Goal: Task Accomplishment & Management: Manage account settings

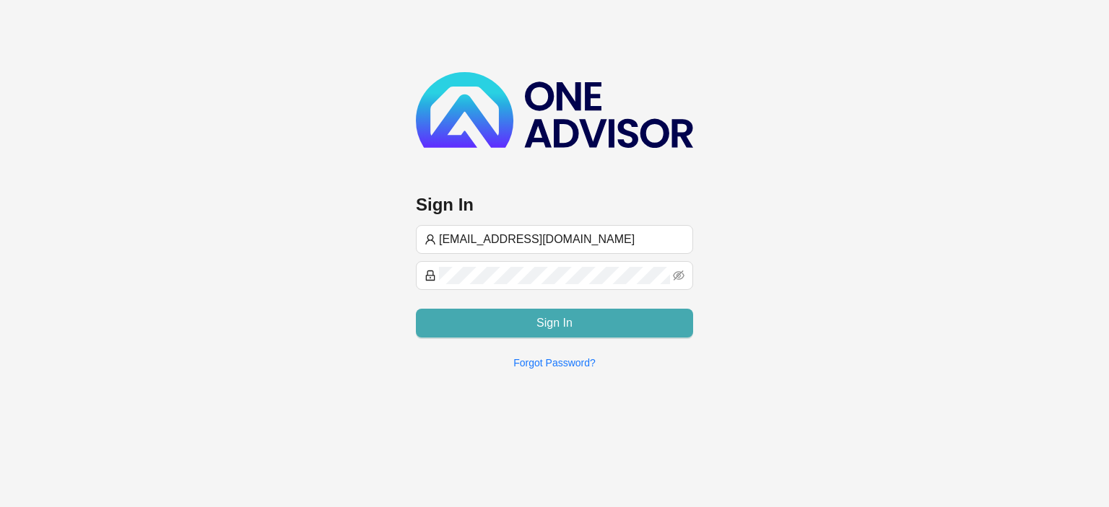
type input "[EMAIL_ADDRESS][DOMAIN_NAME]"
click at [525, 322] on button "Sign In" at bounding box center [554, 323] width 277 height 29
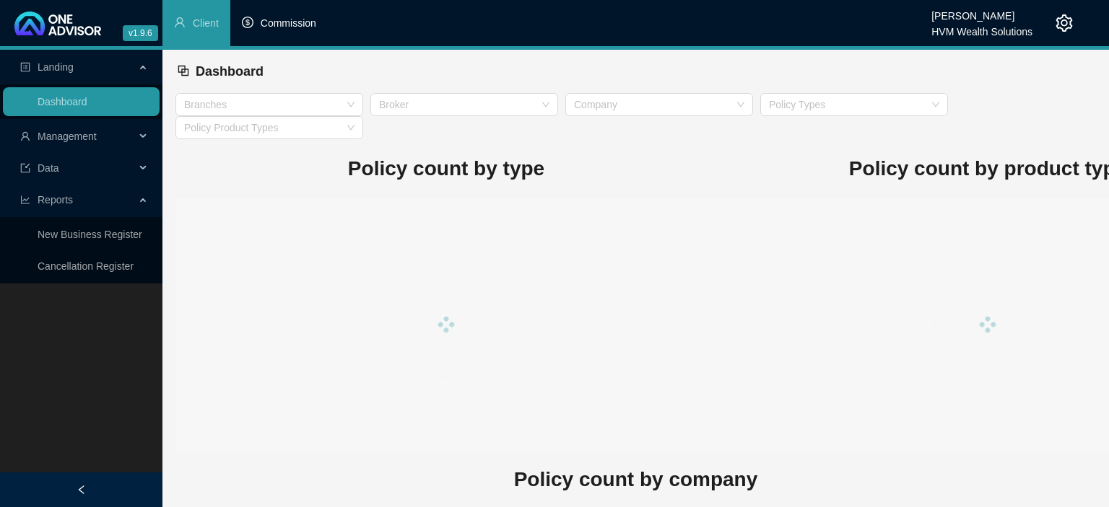
click at [258, 22] on li "Commission" at bounding box center [278, 23] width 97 height 46
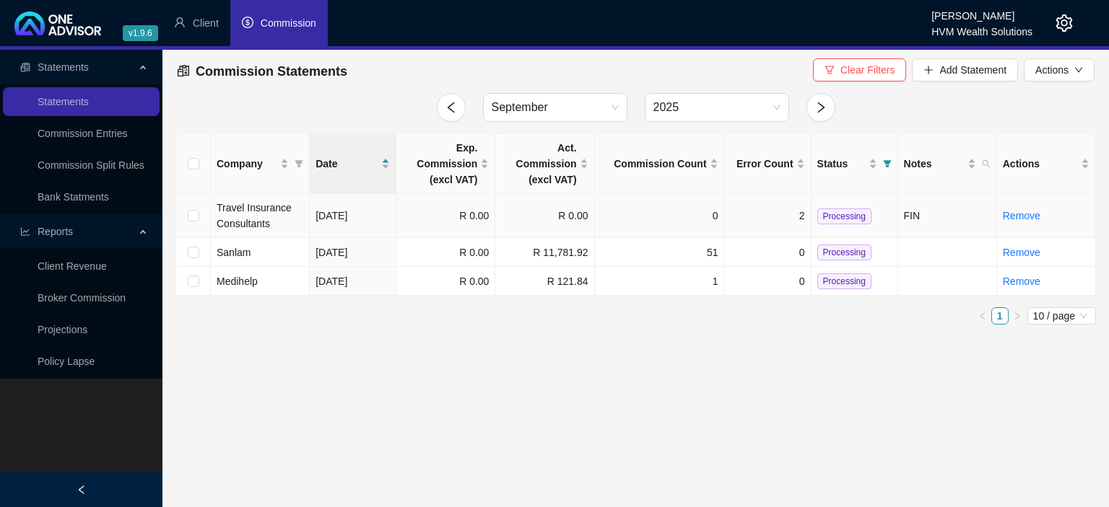
click at [678, 220] on td "0" at bounding box center [660, 216] width 130 height 44
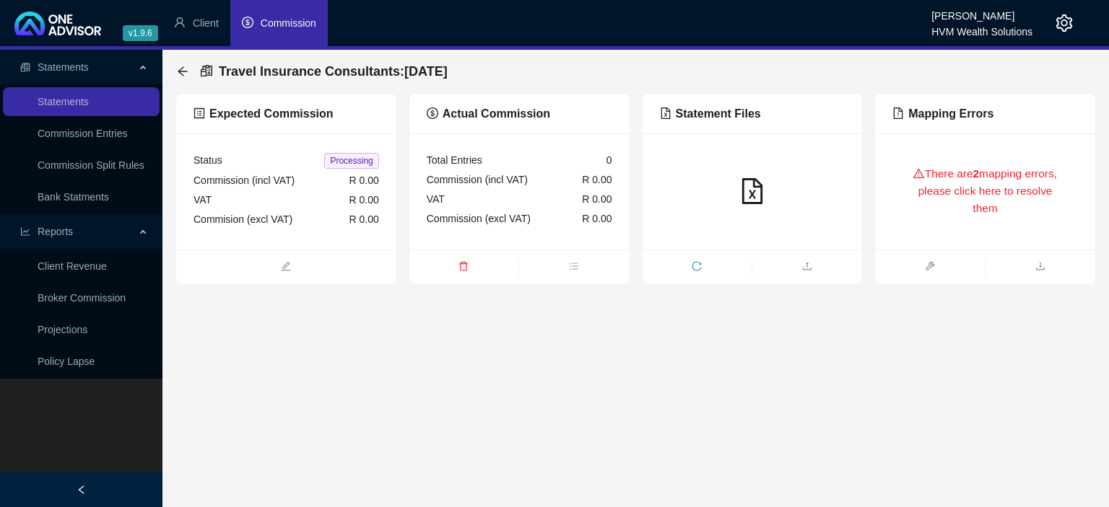
click at [917, 209] on div "There are 2 mapping errors, please click here to resolve them" at bounding box center [985, 192] width 186 height 82
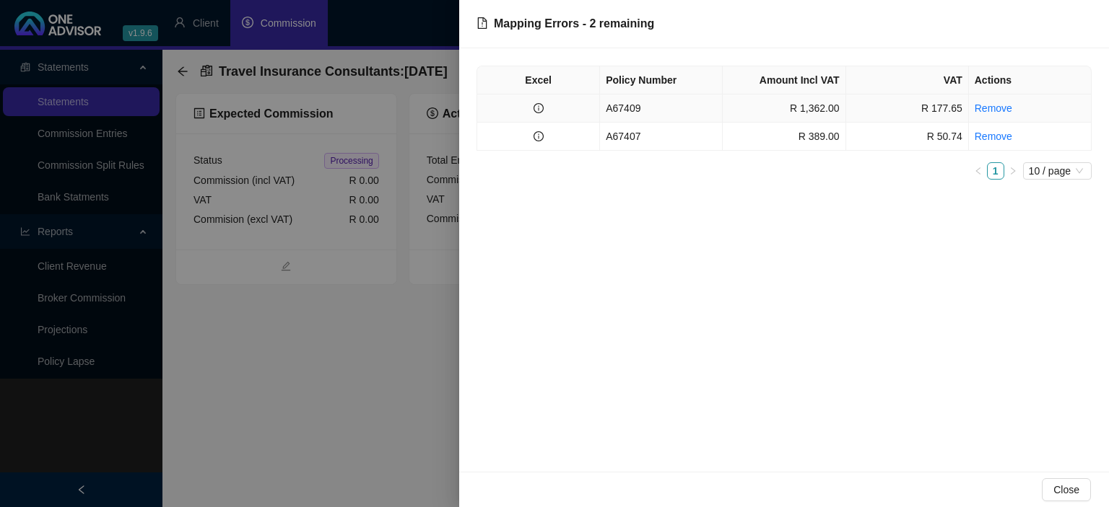
click at [666, 113] on td "A67409" at bounding box center [661, 109] width 123 height 28
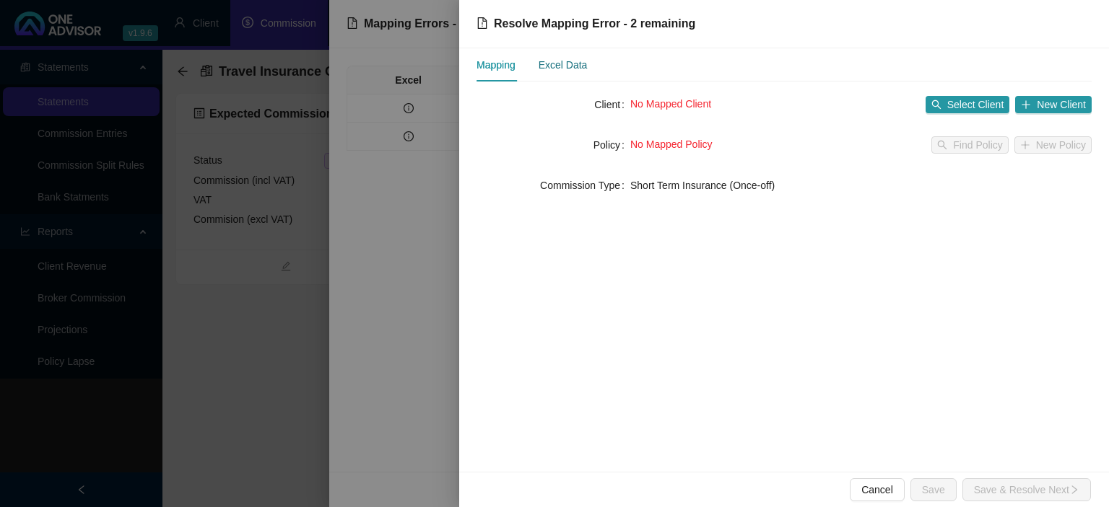
click at [567, 68] on div "Excel Data" at bounding box center [563, 65] width 49 height 16
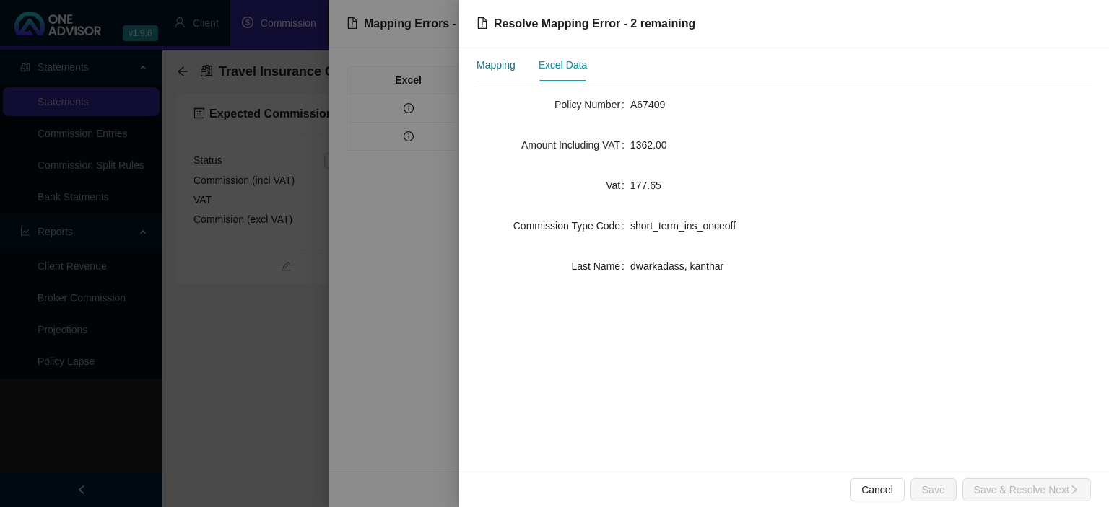
click at [509, 68] on div "Mapping" at bounding box center [495, 65] width 39 height 16
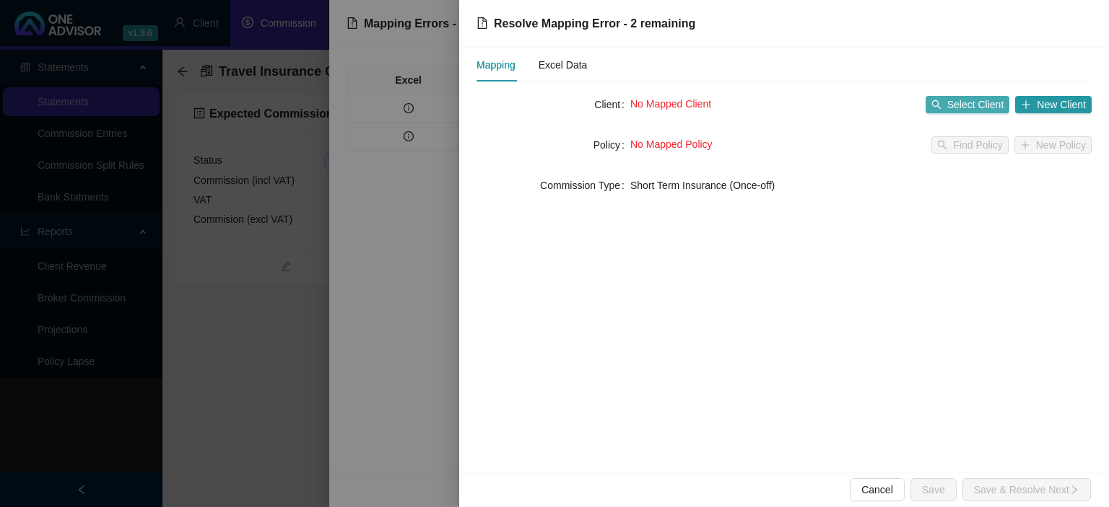
click at [985, 106] on span "Select Client" at bounding box center [975, 105] width 57 height 16
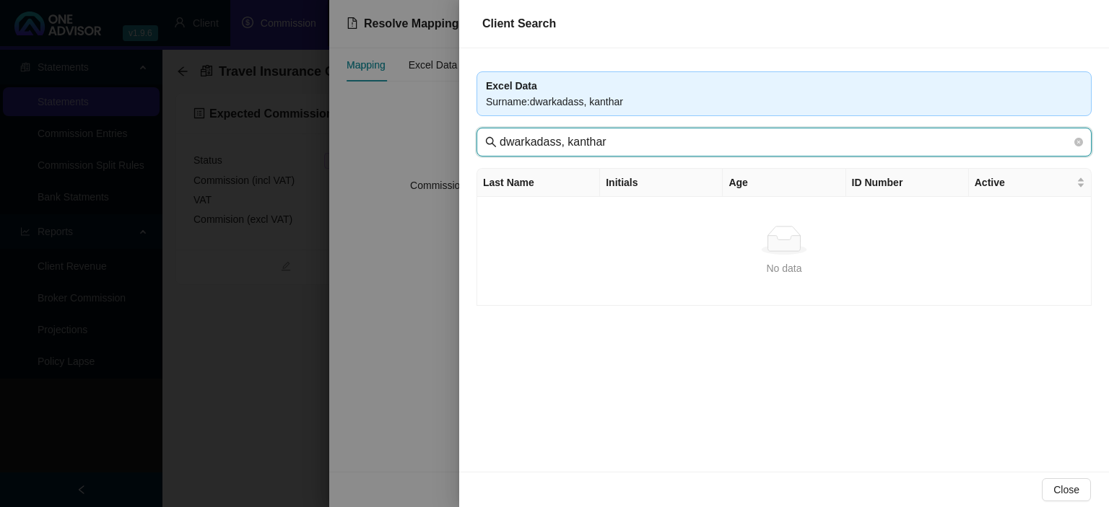
drag, startPoint x: 559, startPoint y: 147, endPoint x: 852, endPoint y: 147, distance: 293.1
click at [852, 147] on input "dwarkadass, kanthar" at bounding box center [786, 142] width 572 height 17
type input "dwarkadass"
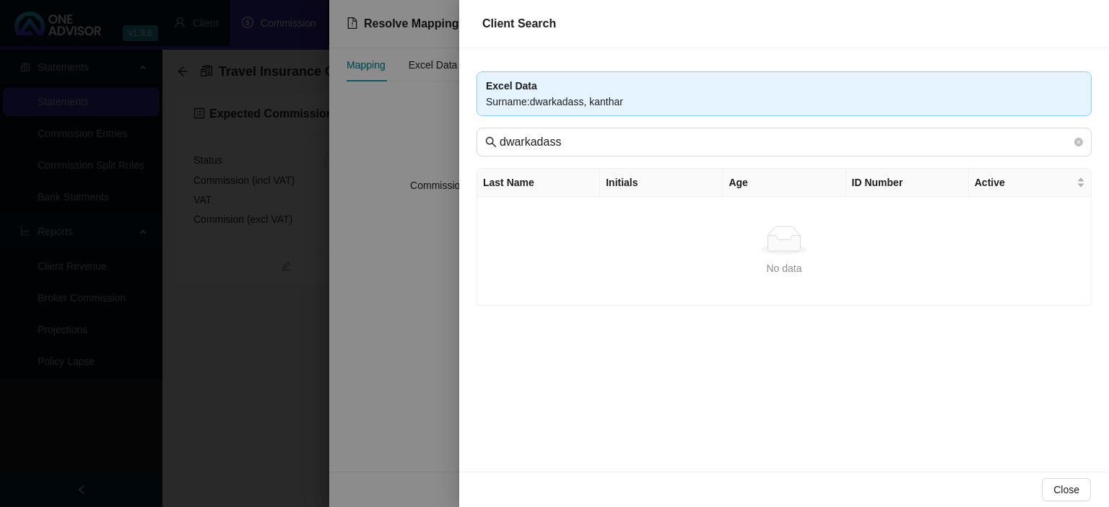
click at [369, 354] on div at bounding box center [554, 253] width 1109 height 507
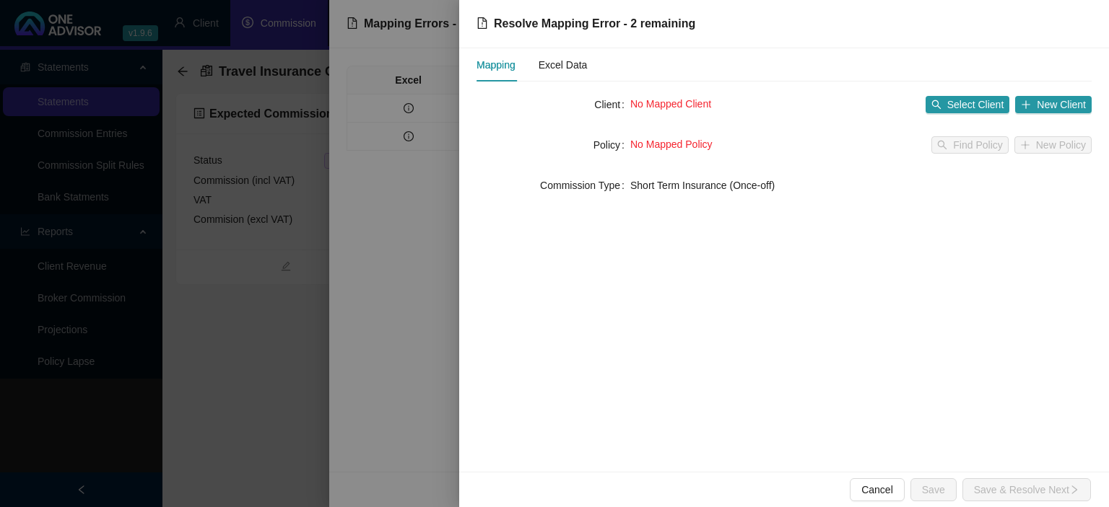
click at [376, 339] on div at bounding box center [554, 253] width 1109 height 507
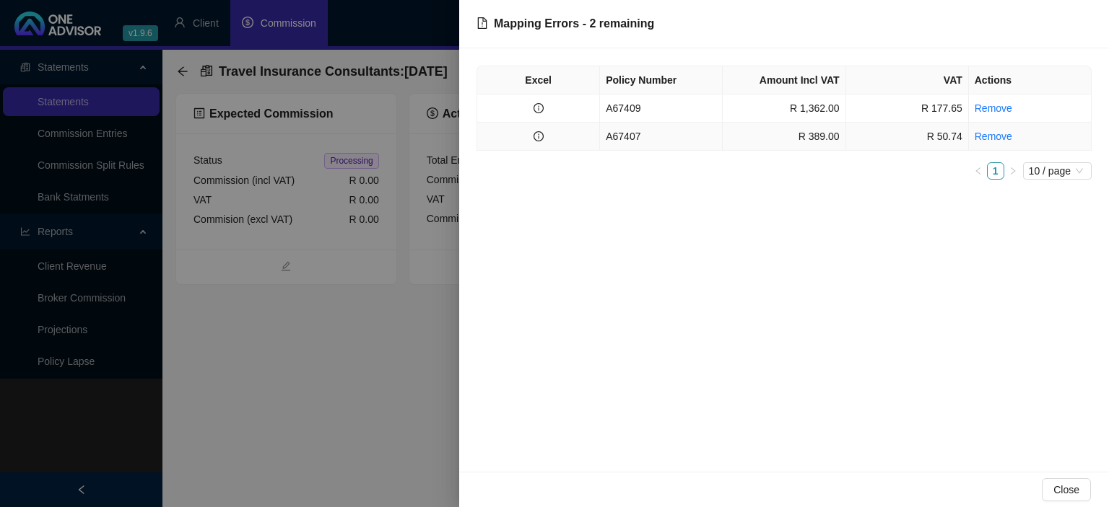
click at [652, 137] on td "A67407" at bounding box center [661, 137] width 123 height 28
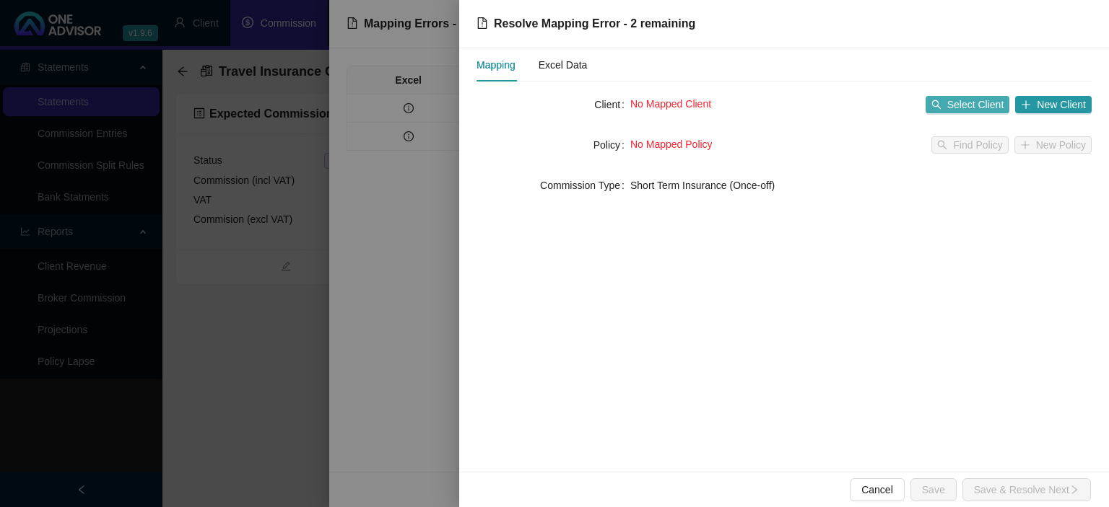
click at [977, 105] on span "Select Client" at bounding box center [975, 105] width 57 height 16
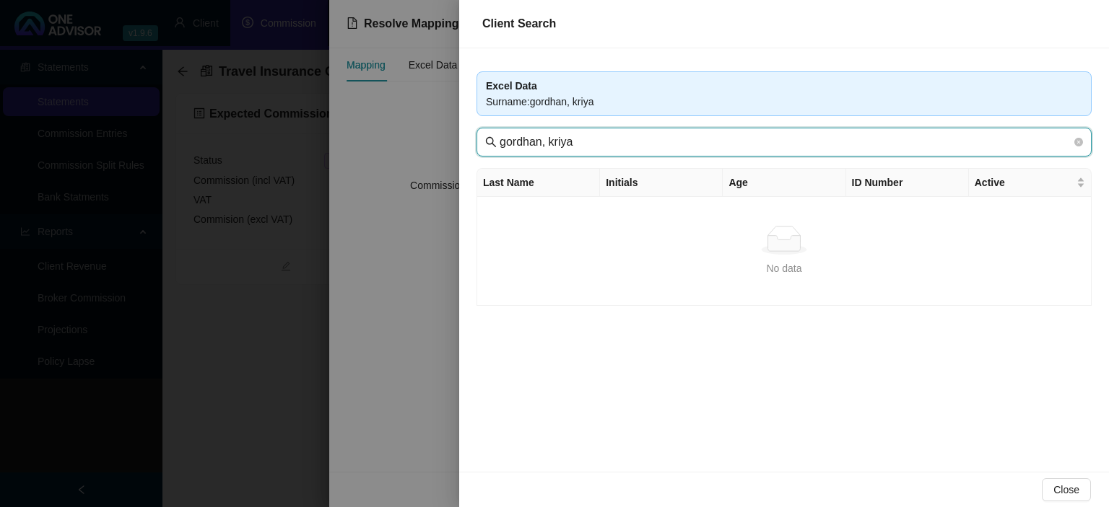
drag, startPoint x: 552, startPoint y: 144, endPoint x: 702, endPoint y: 144, distance: 150.2
click at [702, 144] on input "gordhan, kriya" at bounding box center [786, 142] width 572 height 17
type input "gordhan"
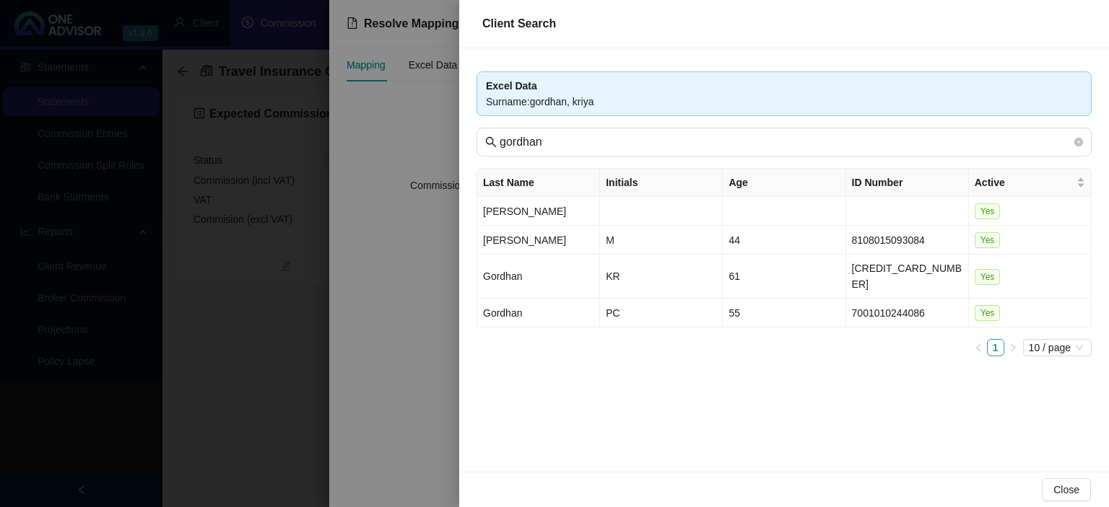
click at [200, 337] on div at bounding box center [554, 253] width 1109 height 507
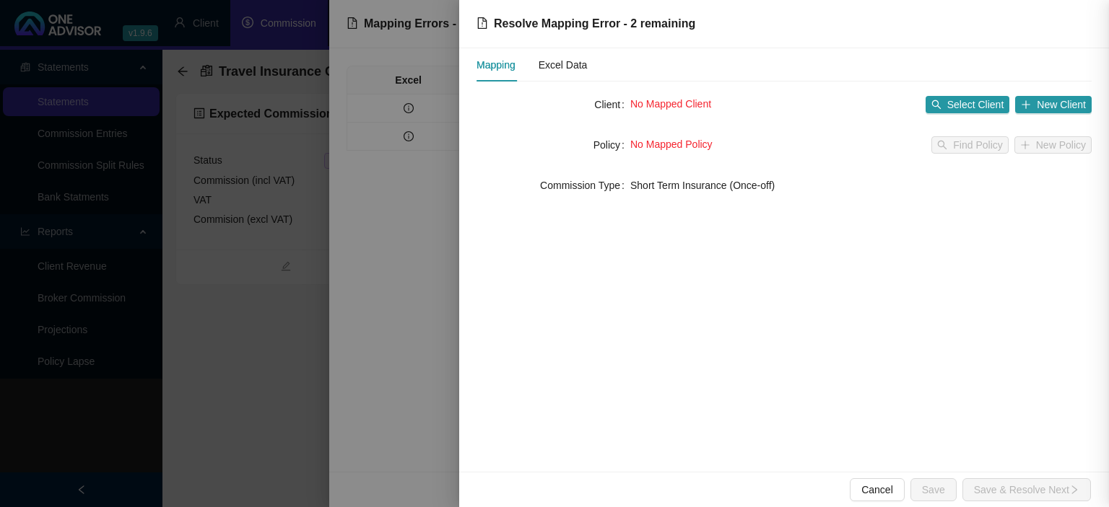
click at [200, 337] on div at bounding box center [554, 253] width 1109 height 507
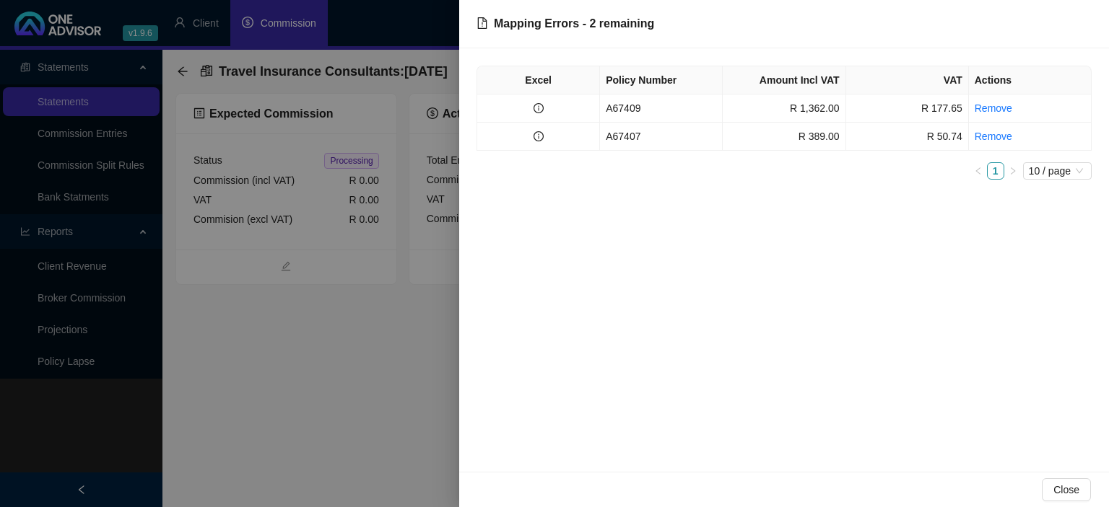
click at [201, 337] on div at bounding box center [554, 253] width 1109 height 507
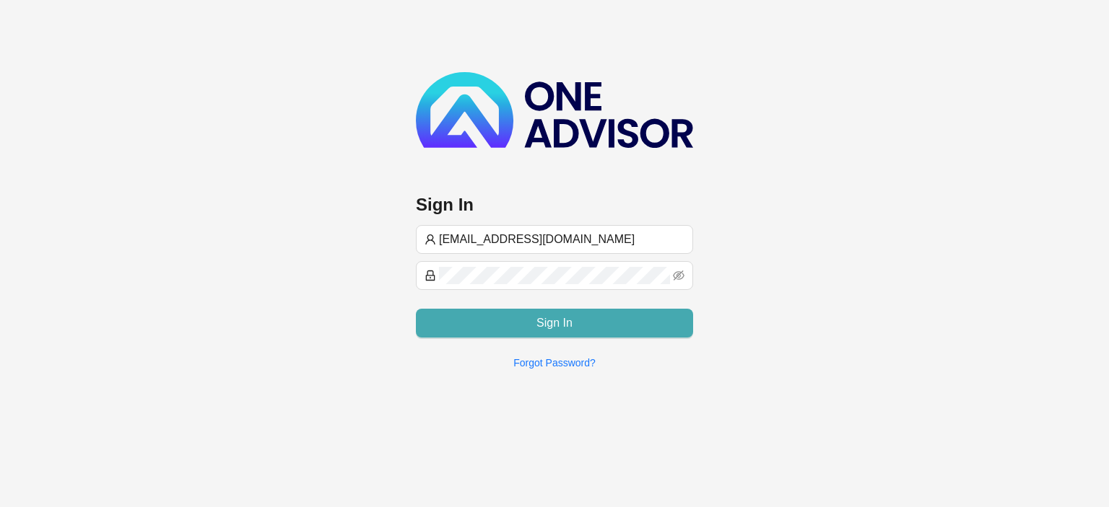
type input "[EMAIL_ADDRESS][DOMAIN_NAME]"
click at [502, 323] on button "Sign In" at bounding box center [554, 323] width 277 height 29
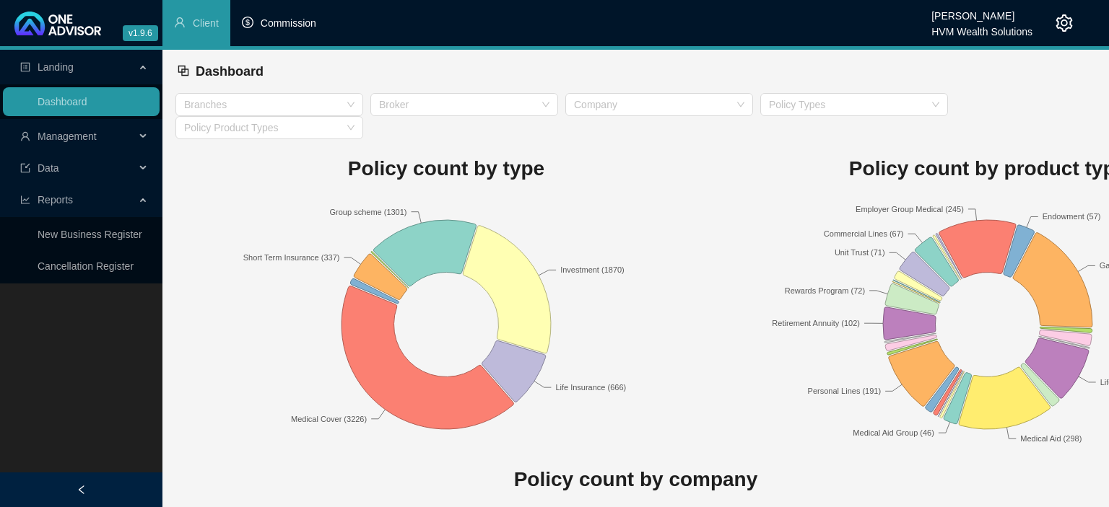
click at [285, 25] on span "Commission" at bounding box center [289, 23] width 56 height 12
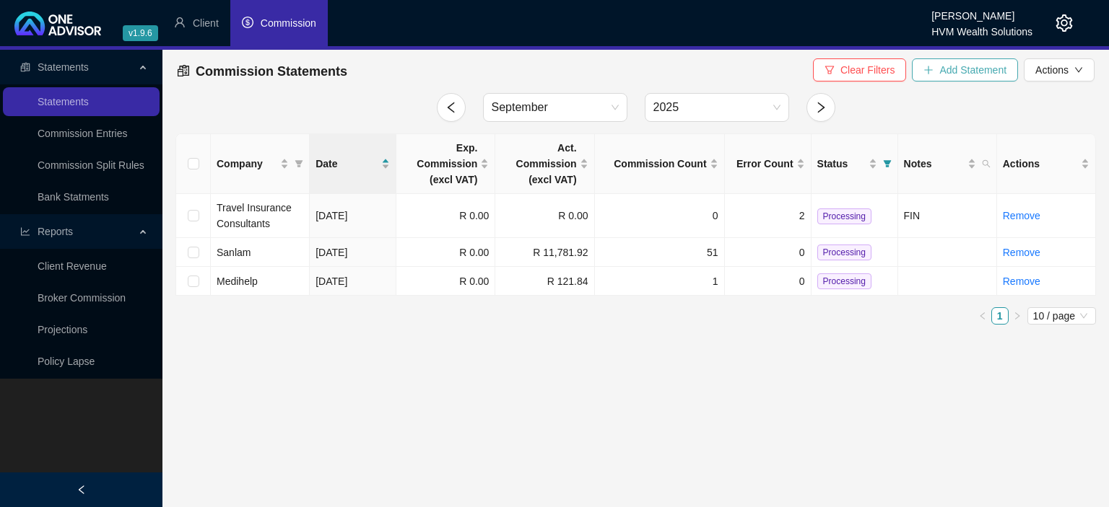
click at [936, 71] on button "Add Statement" at bounding box center [965, 69] width 106 height 23
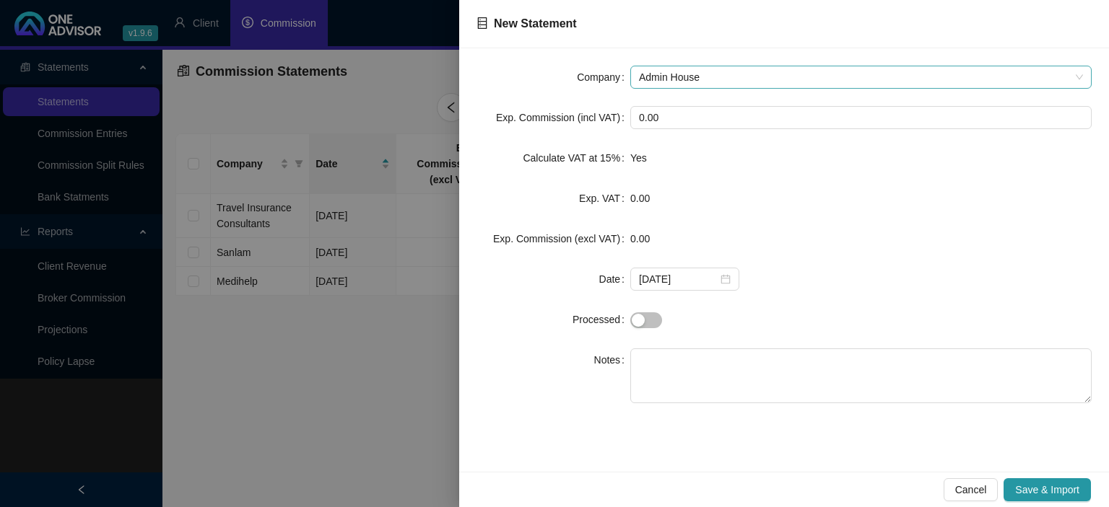
click at [646, 79] on span "Admin House" at bounding box center [861, 77] width 444 height 22
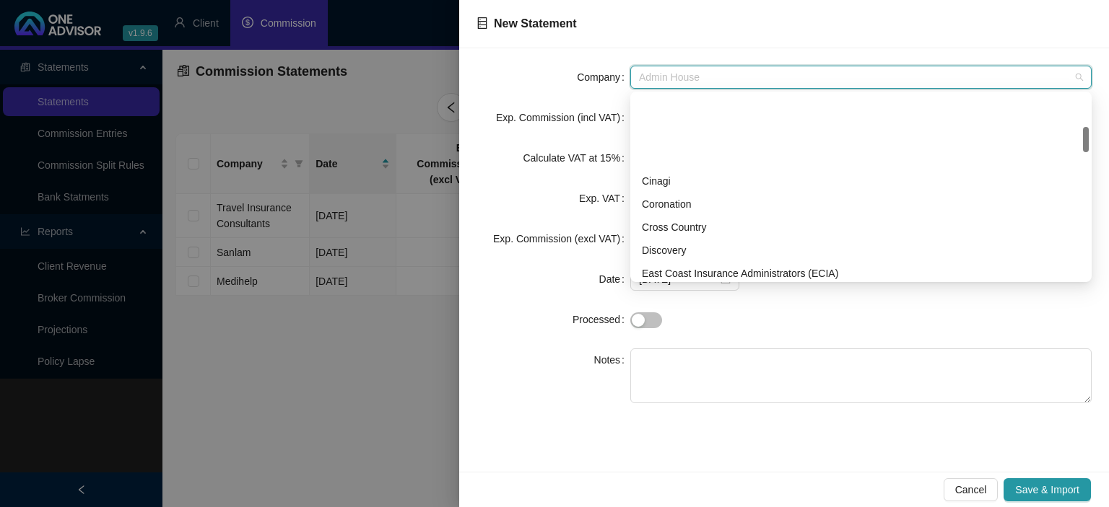
scroll to position [234, 0]
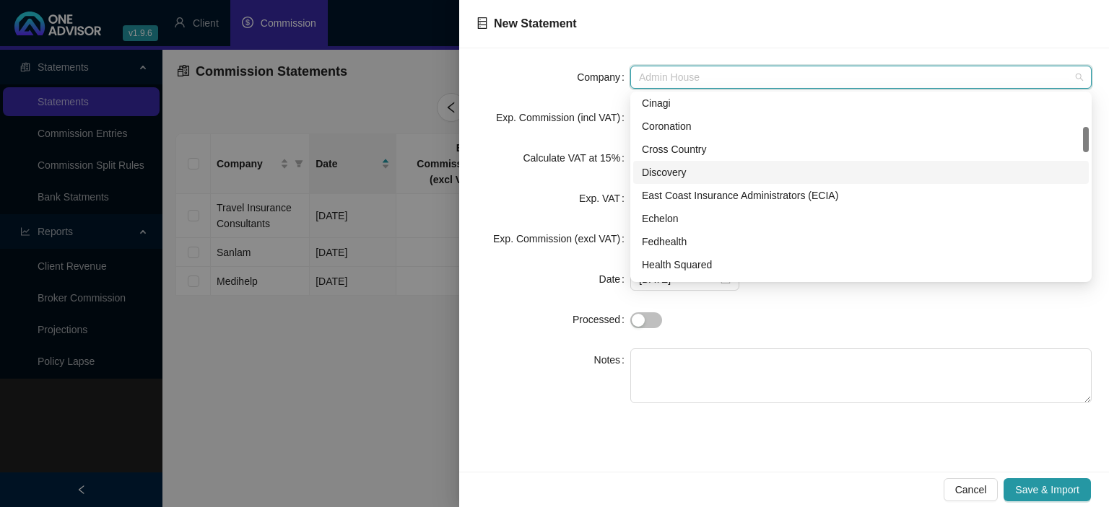
click at [672, 175] on div "Discovery" at bounding box center [861, 173] width 438 height 16
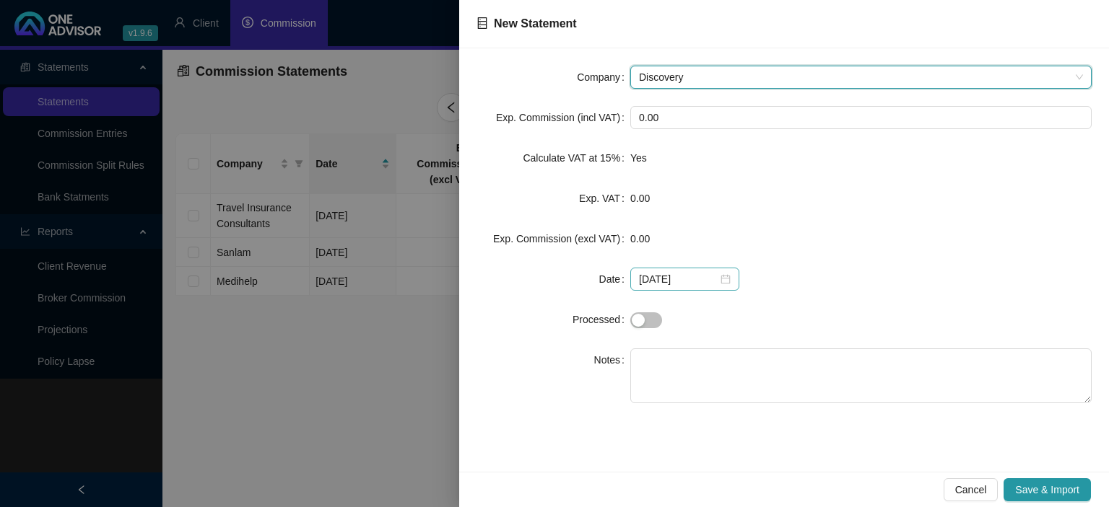
click at [720, 284] on div "2025-09-03" at bounding box center [685, 279] width 92 height 16
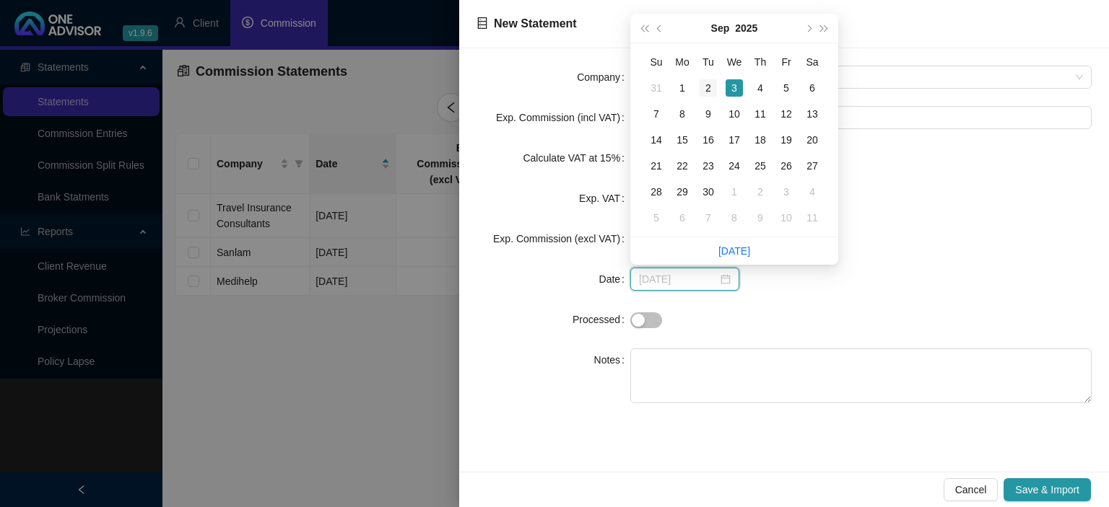
type input "[DATE]"
click at [700, 90] on td "2" at bounding box center [708, 88] width 26 height 26
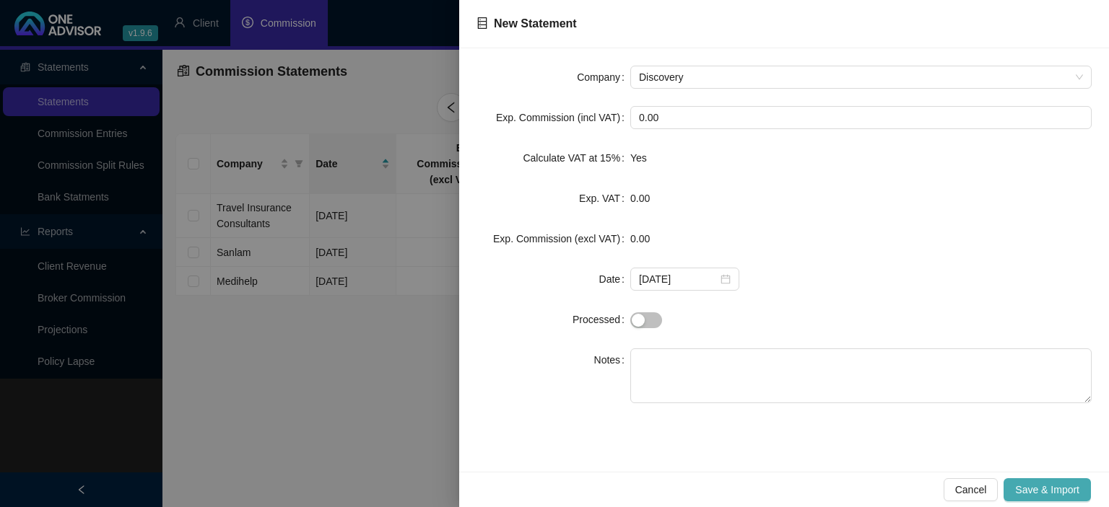
click at [1047, 488] on span "Save & Import" at bounding box center [1047, 490] width 64 height 16
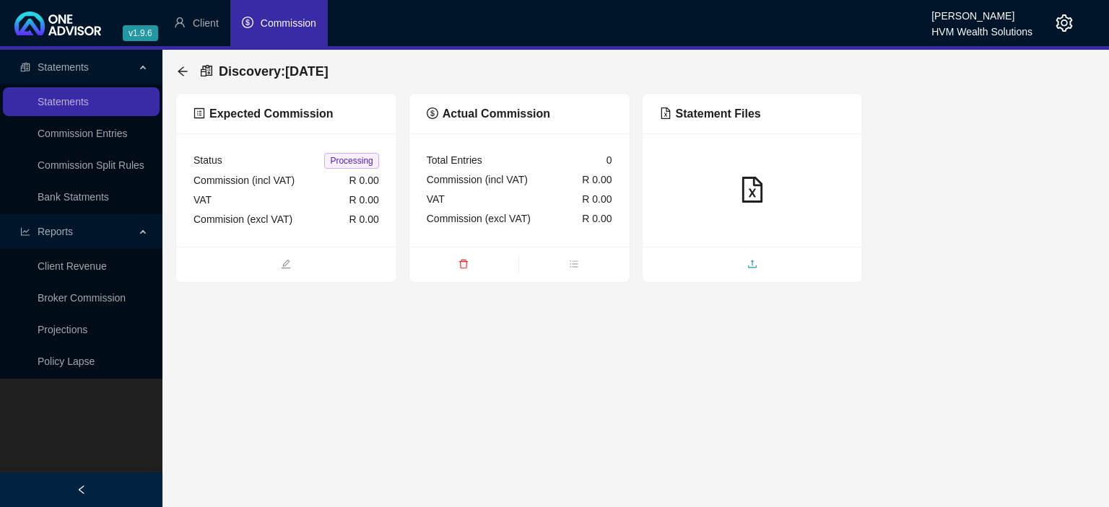
click at [689, 261] on span "upload" at bounding box center [752, 266] width 220 height 16
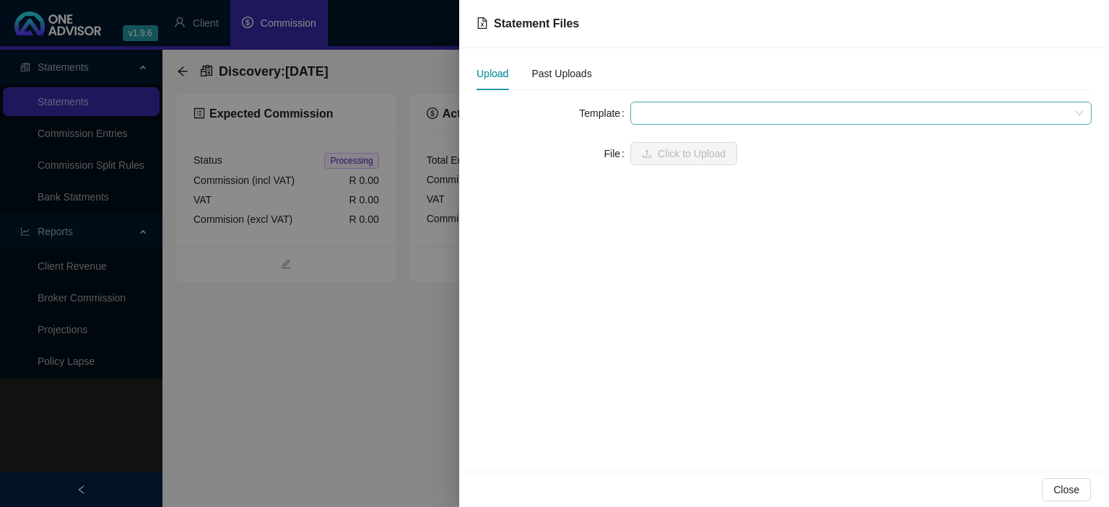
click at [646, 111] on span at bounding box center [861, 114] width 444 height 22
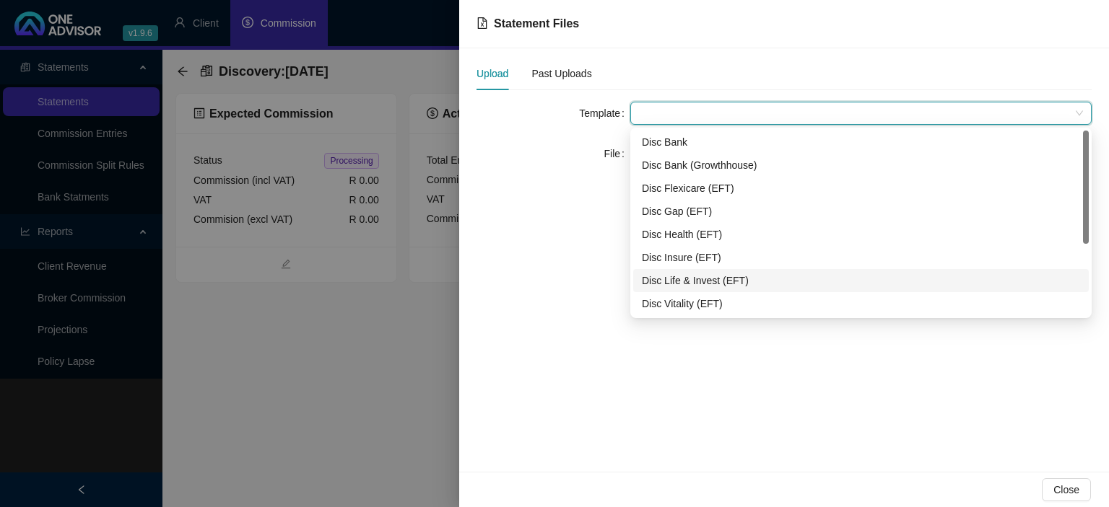
click at [673, 280] on div "Disc Life & Invest (EFT)" at bounding box center [861, 281] width 438 height 16
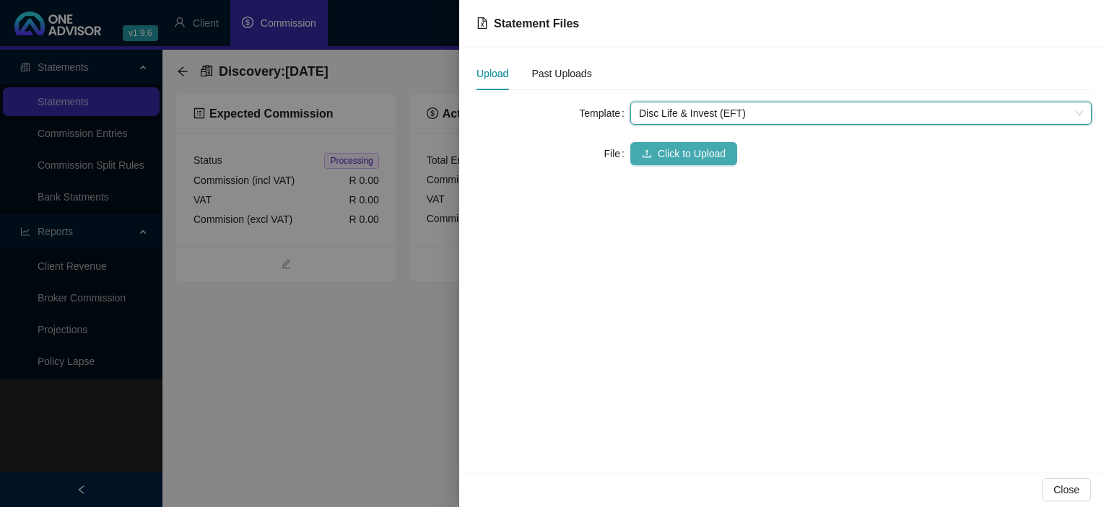
click at [669, 158] on span "Click to Upload" at bounding box center [692, 154] width 68 height 16
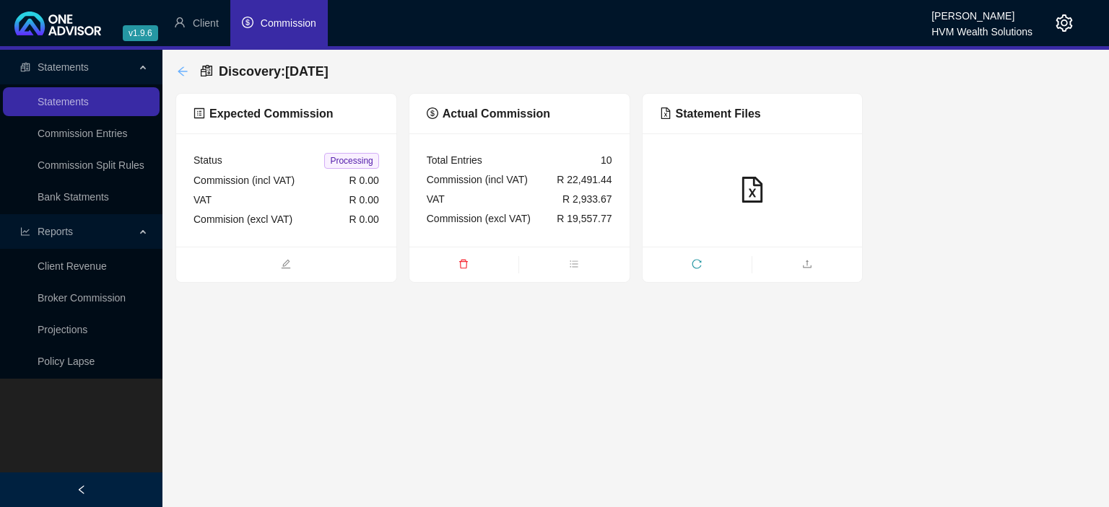
click at [184, 69] on icon "arrow-left" at bounding box center [183, 72] width 12 height 12
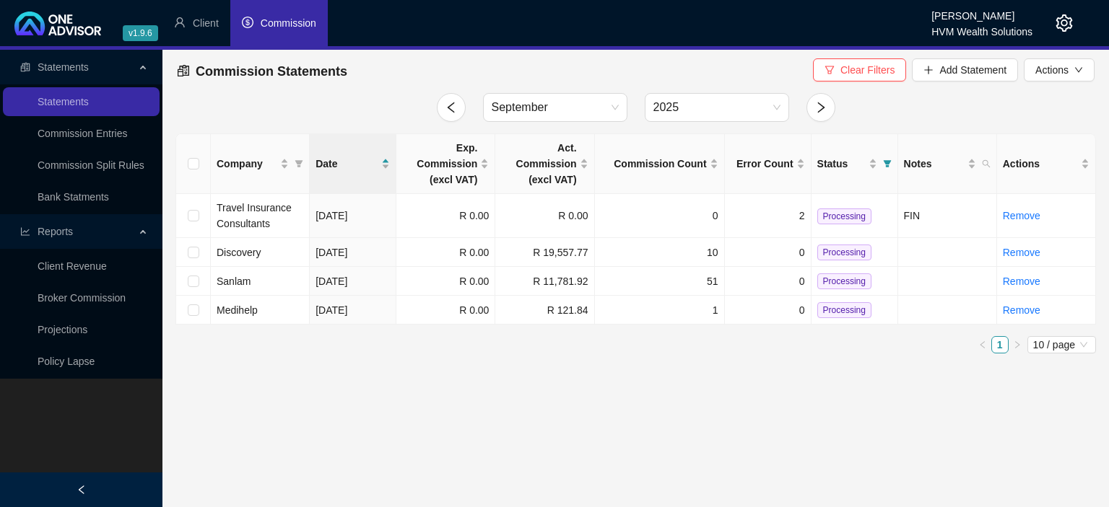
click at [1067, 25] on icon "setting" at bounding box center [1063, 22] width 17 height 17
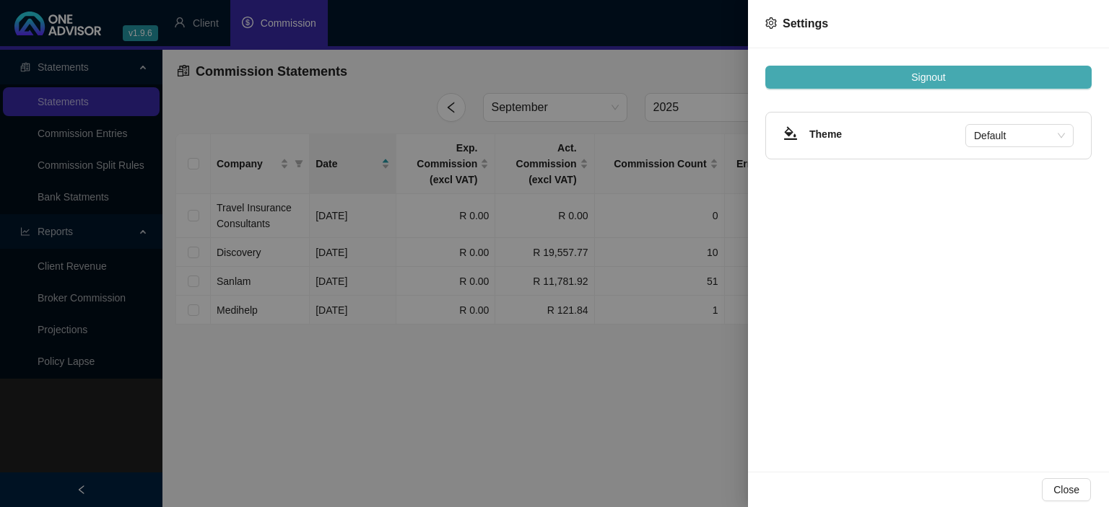
click at [960, 77] on button "Signout" at bounding box center [928, 77] width 326 height 23
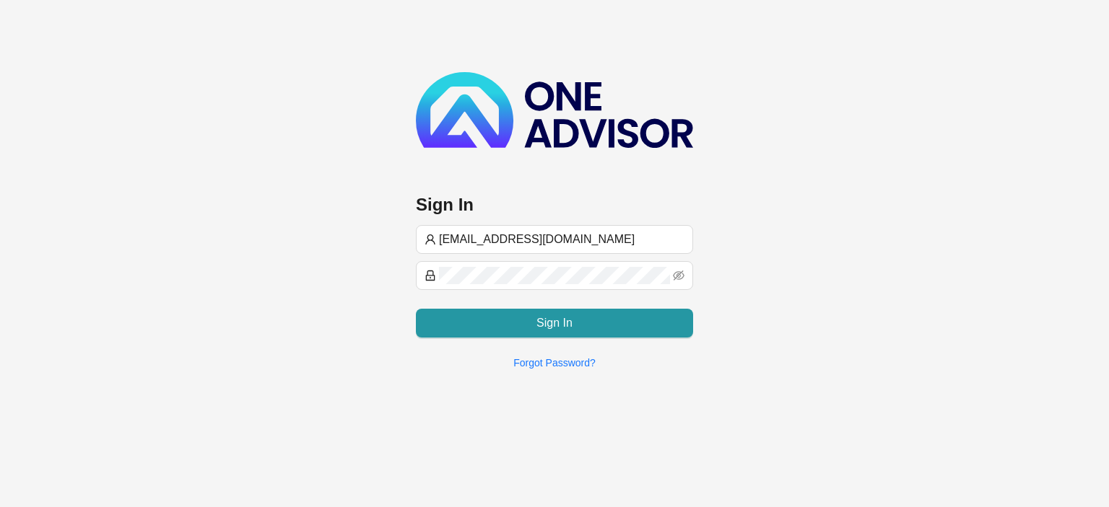
type input "[EMAIL_ADDRESS][DOMAIN_NAME]"
